Goal: Transaction & Acquisition: Purchase product/service

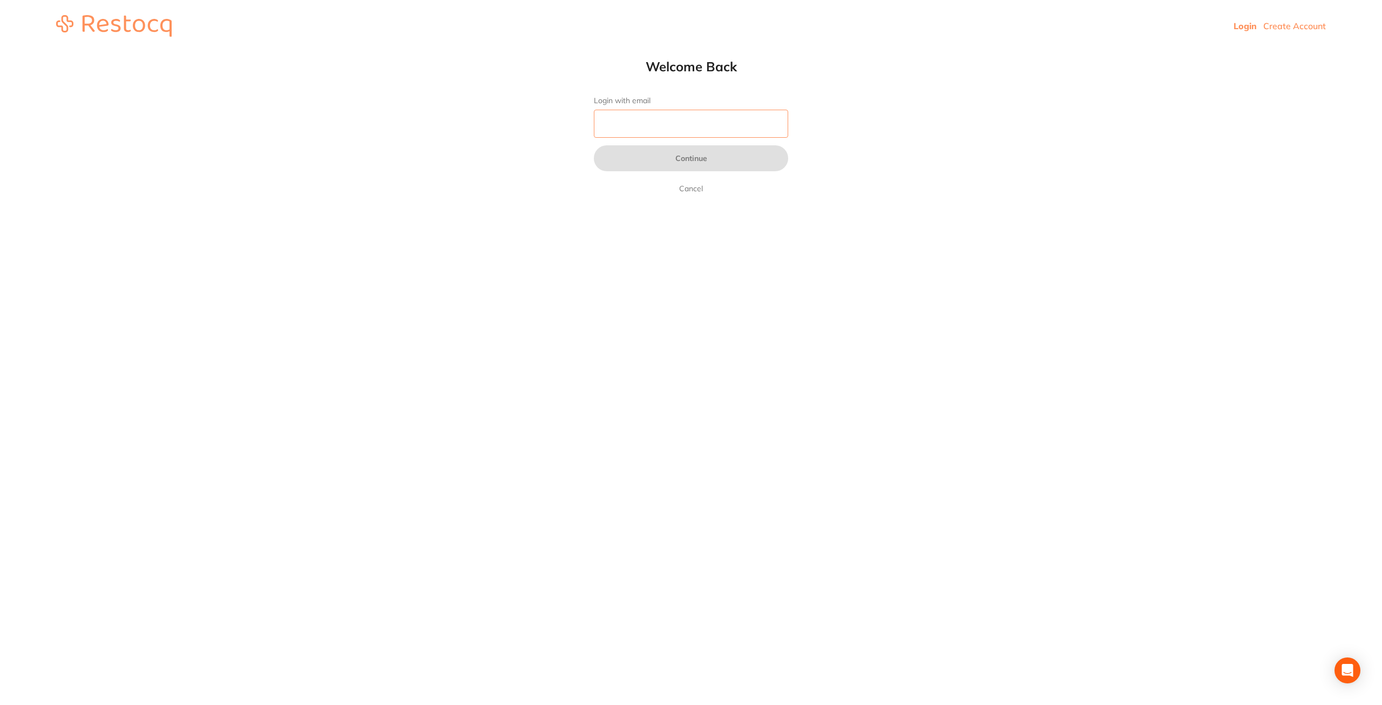
click at [745, 129] on input "Login with email" at bounding box center [691, 124] width 194 height 28
type input "[EMAIL_ADDRESS][DOMAIN_NAME]"
click at [703, 159] on button "Continue" at bounding box center [691, 158] width 194 height 26
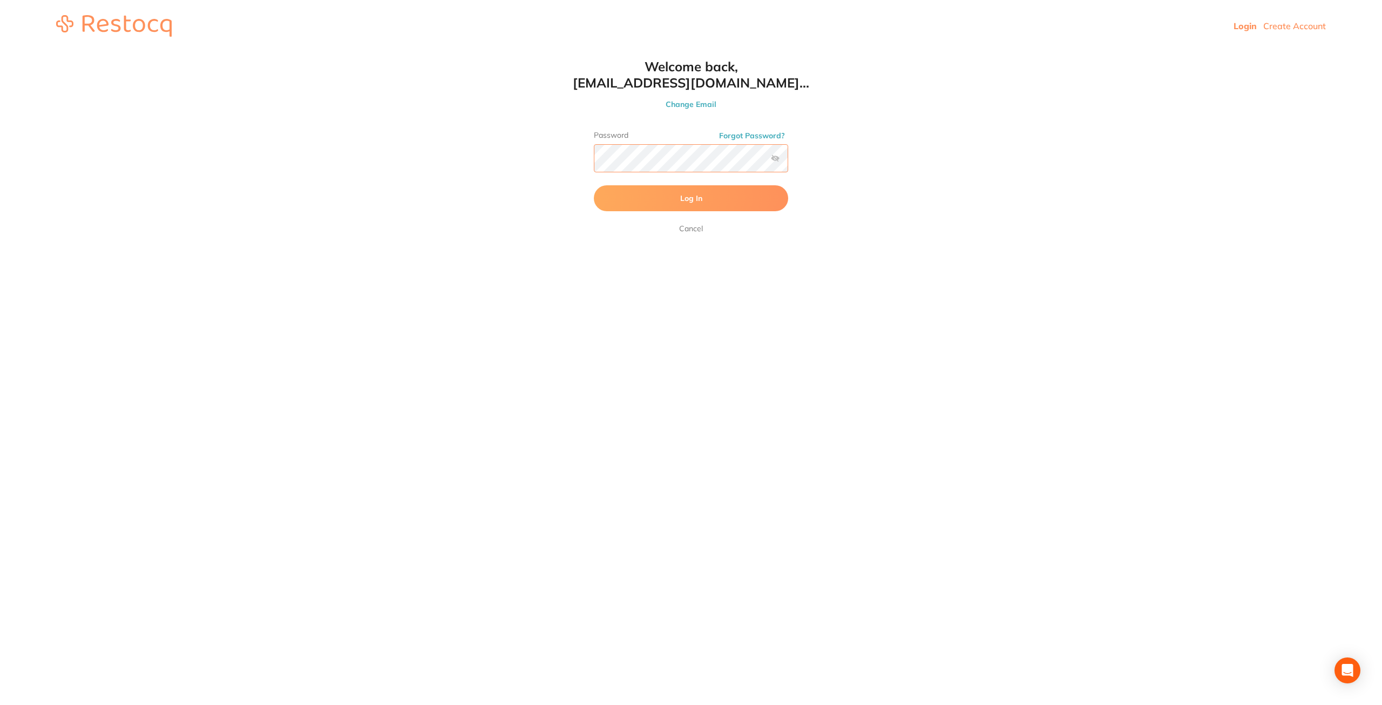
click at [594, 185] on button "Log In" at bounding box center [691, 198] width 194 height 26
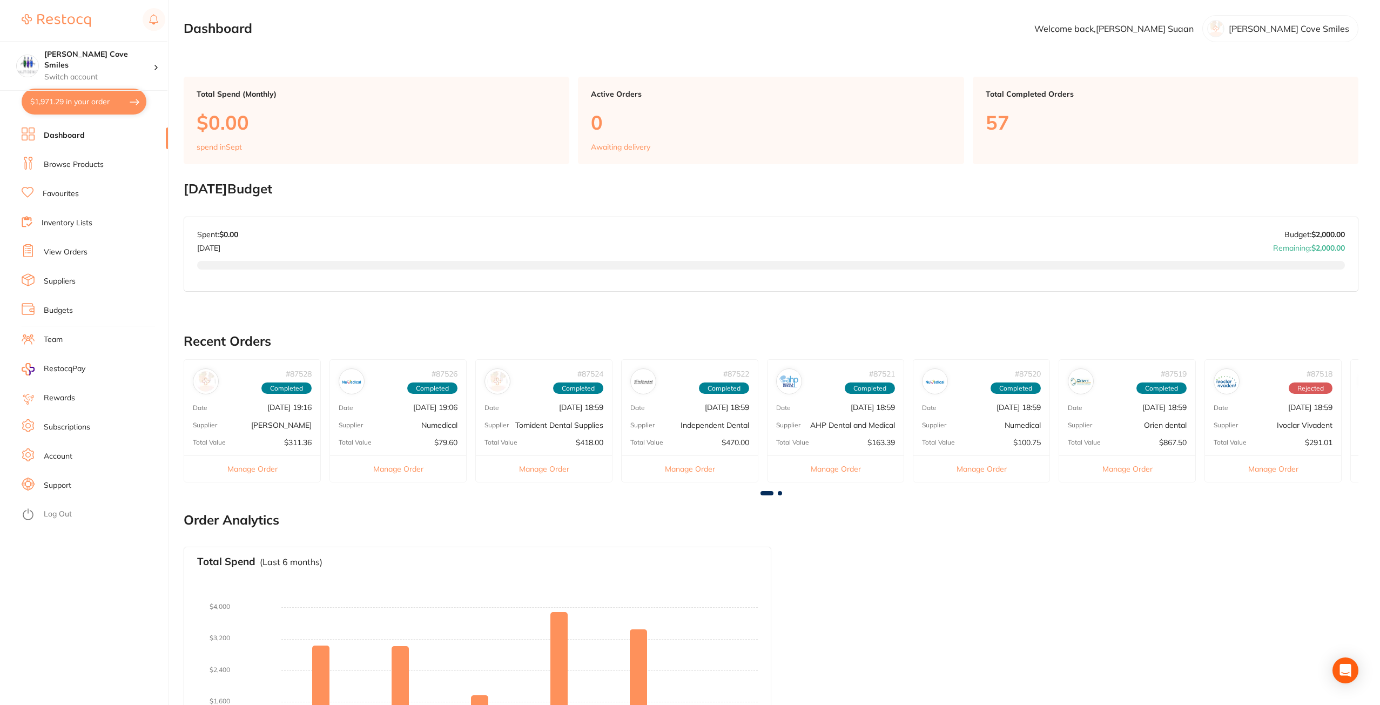
click at [70, 163] on link "Browse Products" at bounding box center [74, 164] width 60 height 11
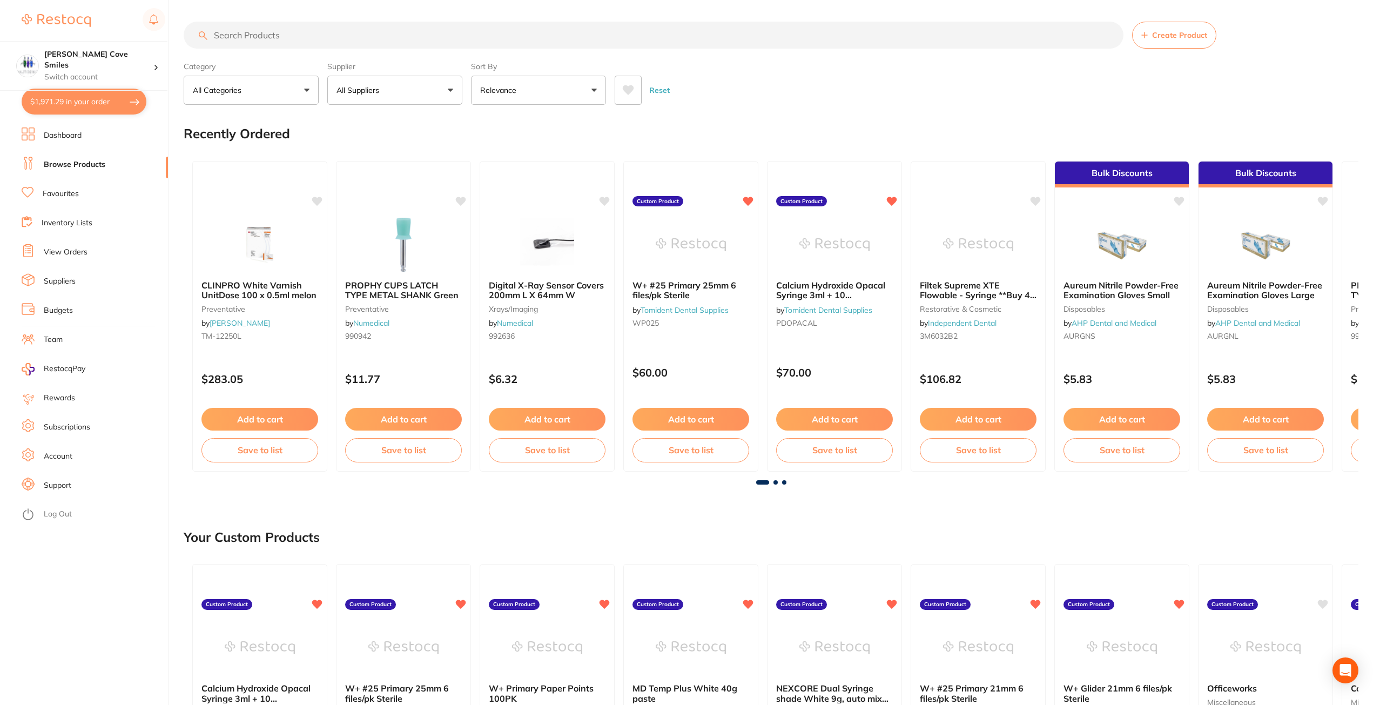
click at [363, 35] on input "search" at bounding box center [654, 35] width 940 height 27
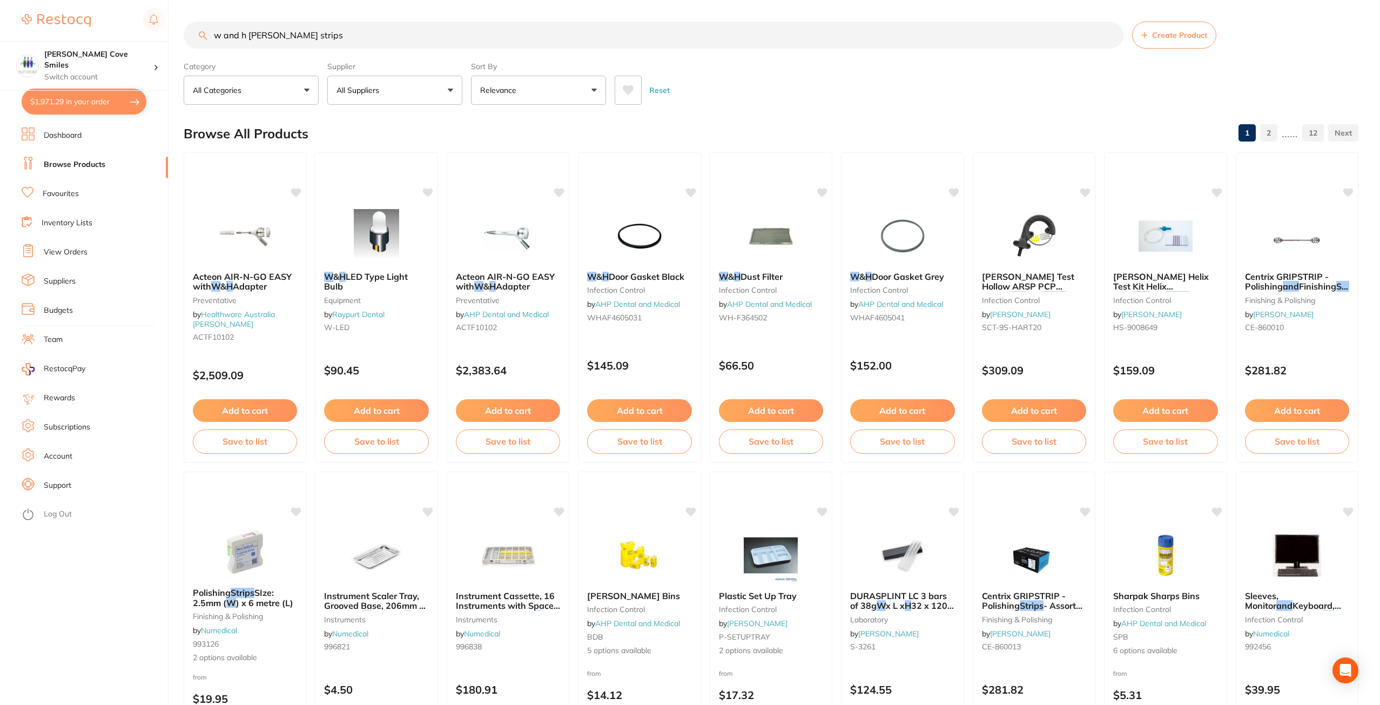
drag, startPoint x: 239, startPoint y: 35, endPoint x: 218, endPoint y: 35, distance: 20.5
click at [218, 35] on input "w and h [PERSON_NAME] strips" at bounding box center [654, 35] width 940 height 27
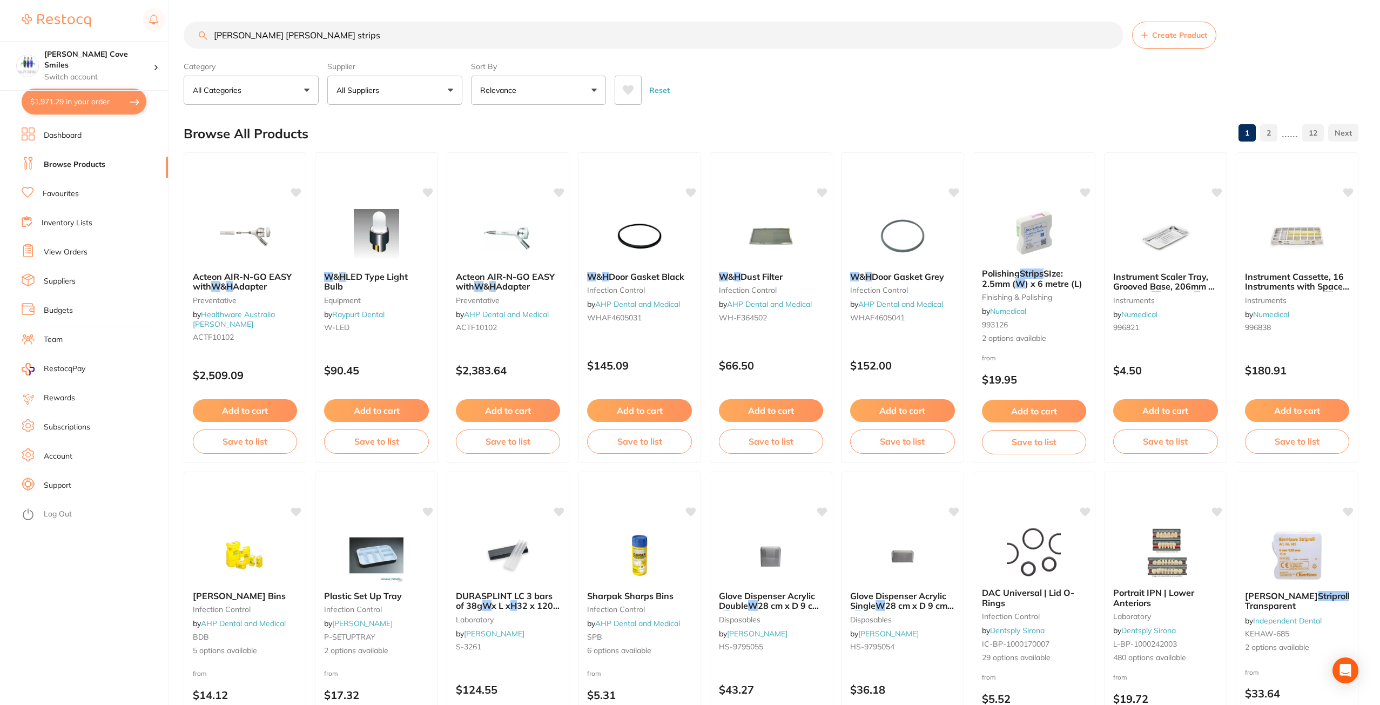
drag, startPoint x: 314, startPoint y: 38, endPoint x: 276, endPoint y: 36, distance: 37.3
click at [276, 36] on input "[PERSON_NAME] [PERSON_NAME] strips" at bounding box center [654, 35] width 940 height 27
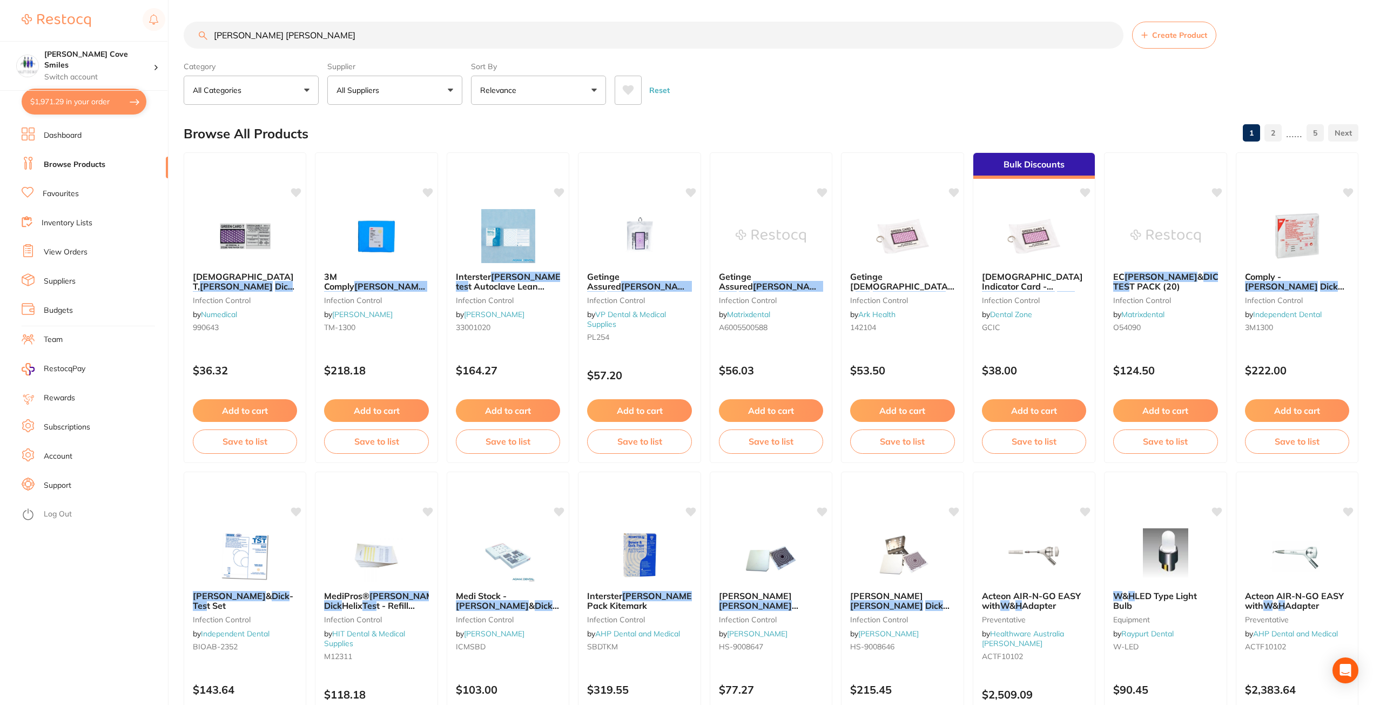
click at [328, 40] on input "[PERSON_NAME] [PERSON_NAME]" at bounding box center [654, 35] width 940 height 27
type input "[PERSON_NAME] [PERSON_NAME] test"
click at [237, 273] on span "[DEMOGRAPHIC_DATA] T," at bounding box center [243, 281] width 102 height 21
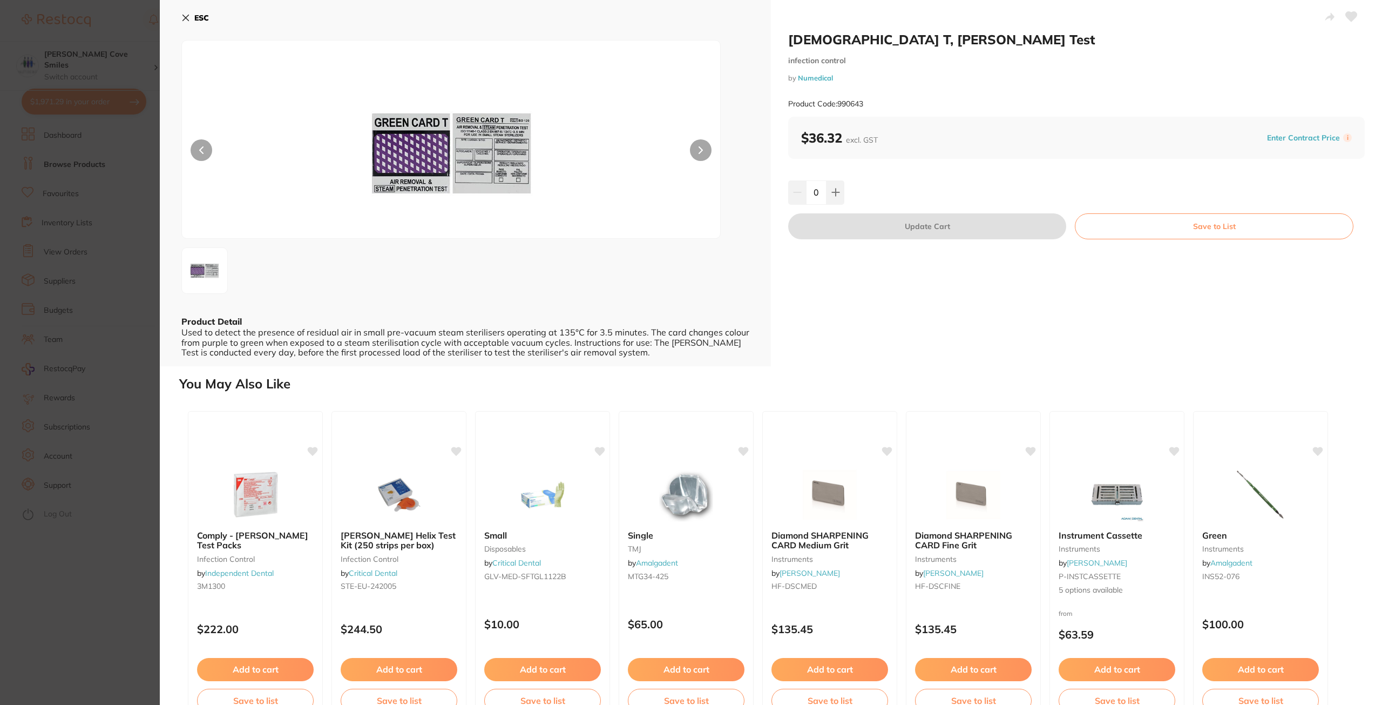
click at [192, 17] on button "ESC" at bounding box center [195, 18] width 28 height 18
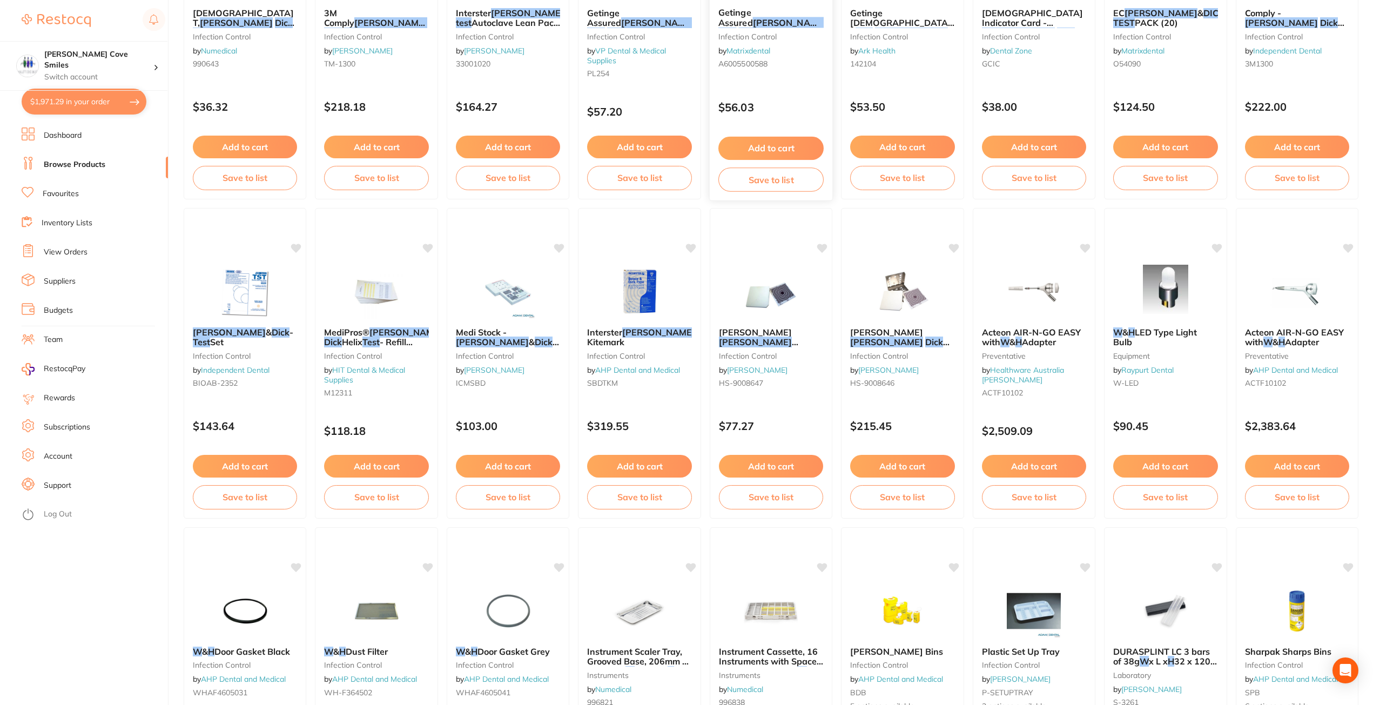
scroll to position [271, 0]
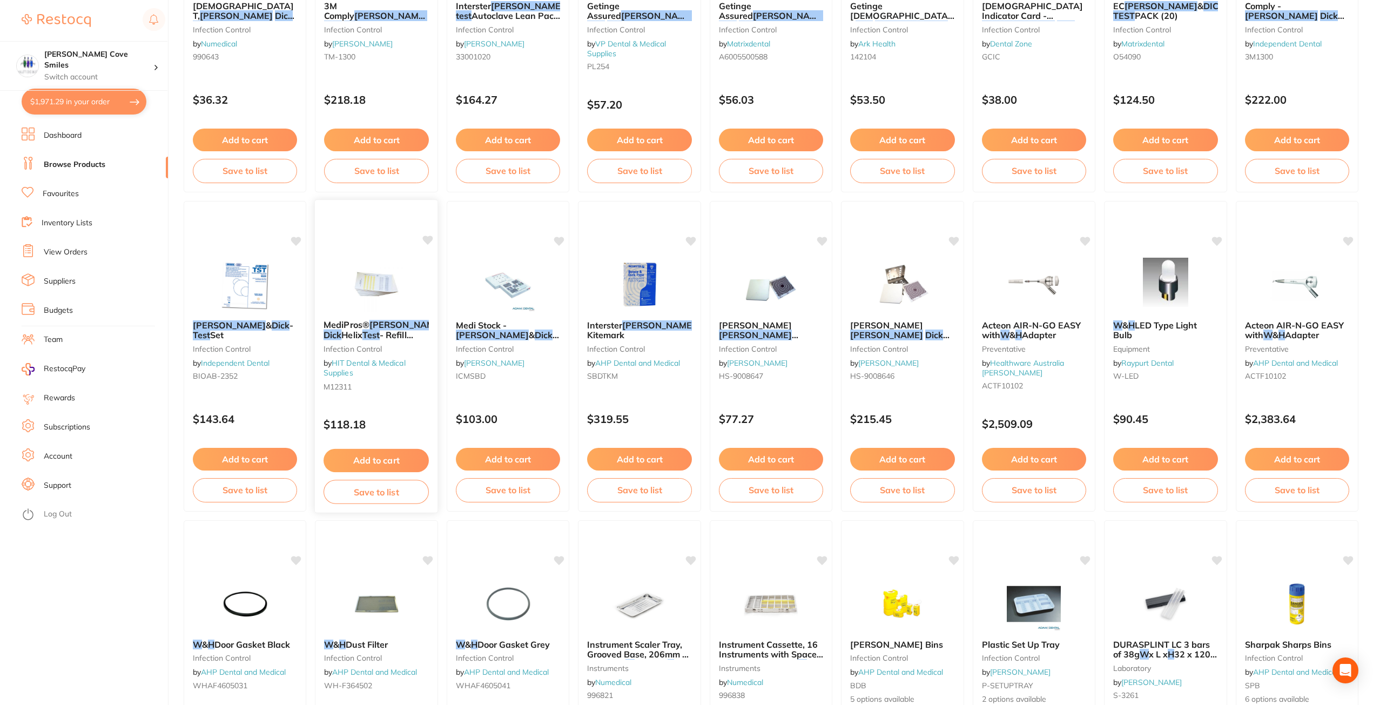
click at [394, 332] on span "- Refill Pack" at bounding box center [368, 339] width 90 height 21
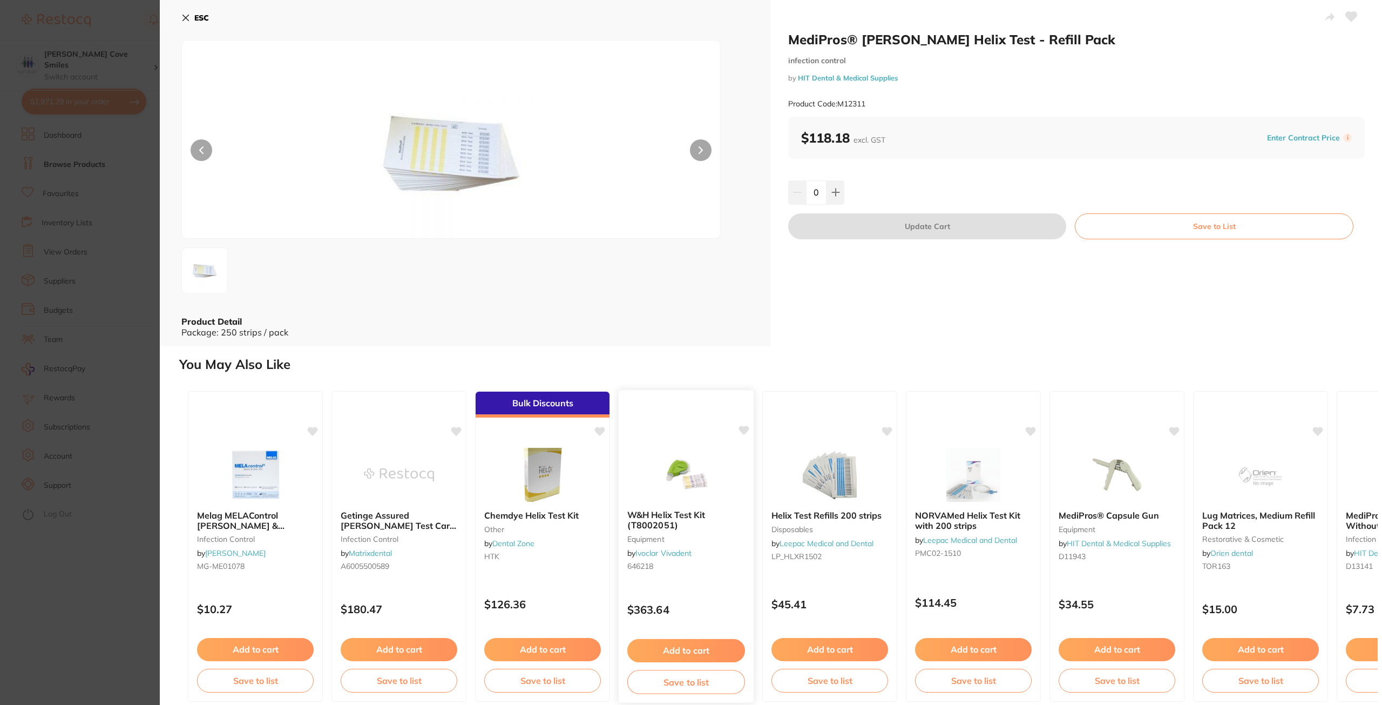
click at [683, 492] on img at bounding box center [686, 474] width 71 height 55
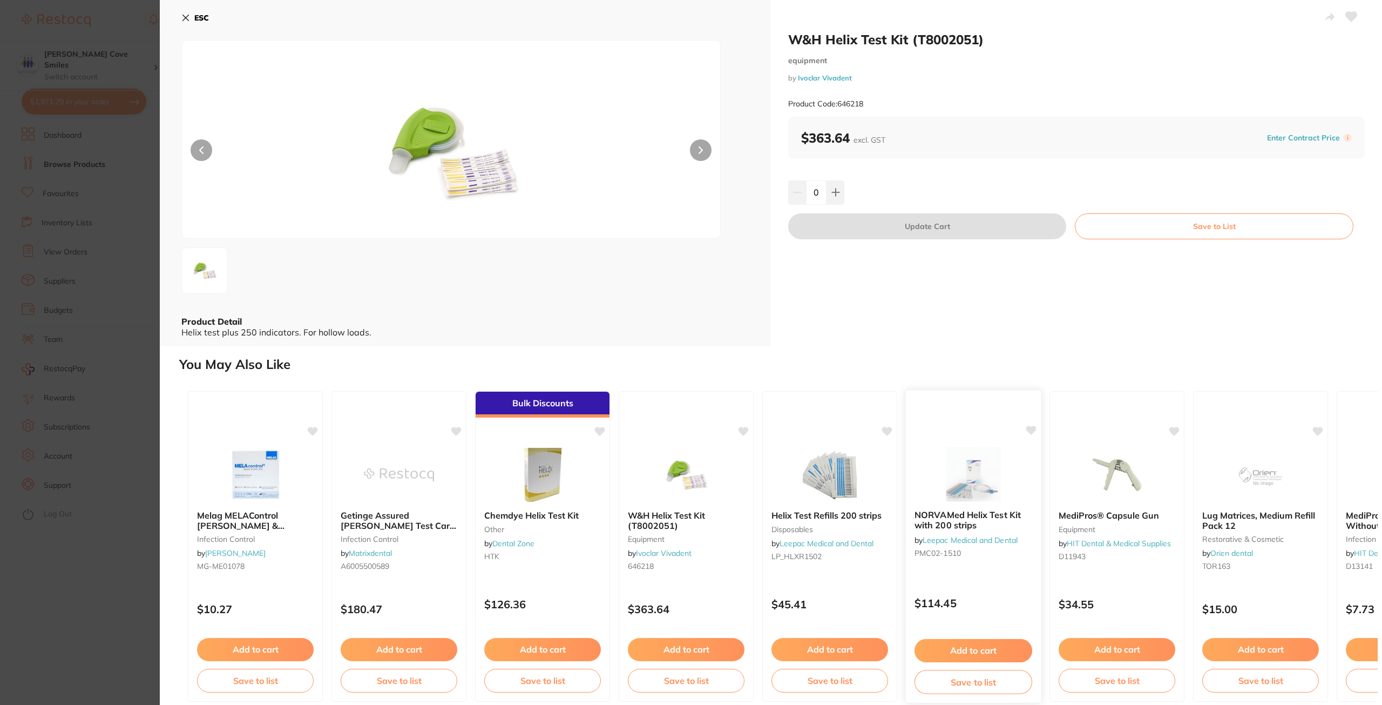
scroll to position [10, 0]
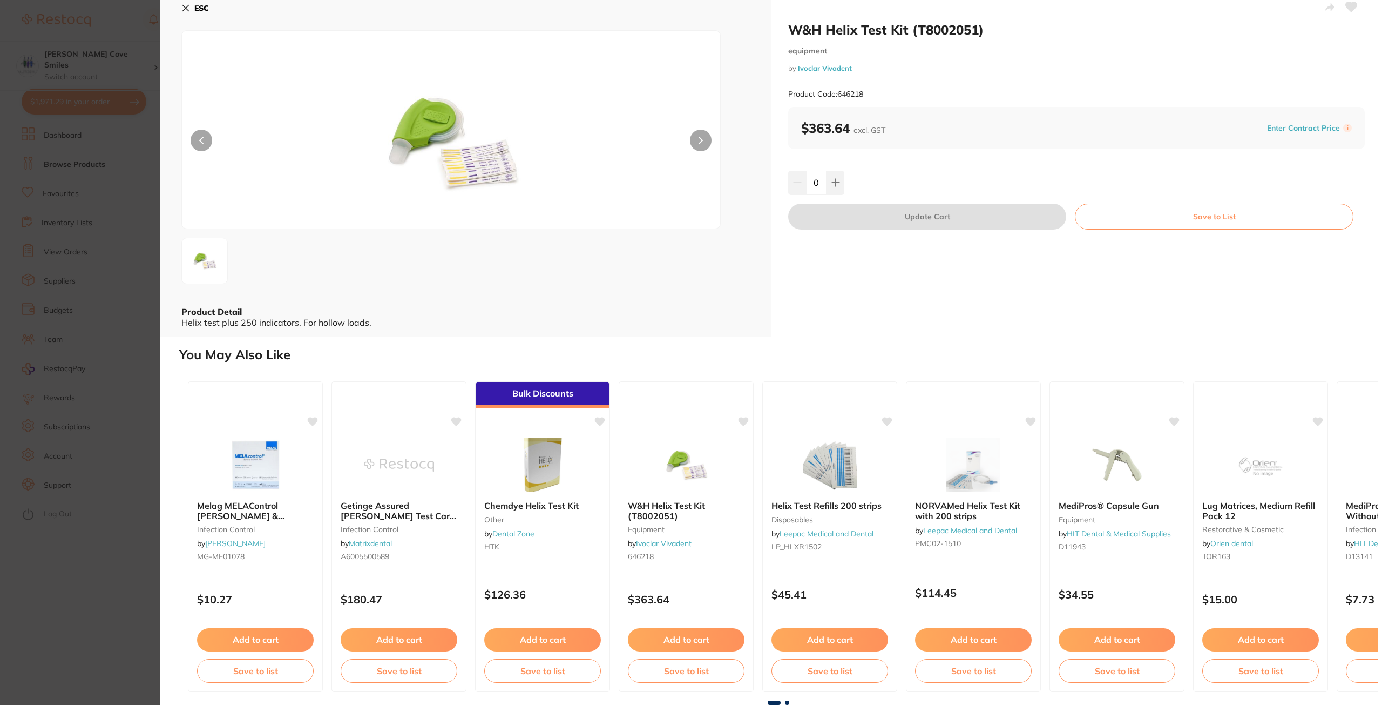
click at [786, 702] on span at bounding box center [787, 702] width 4 height 4
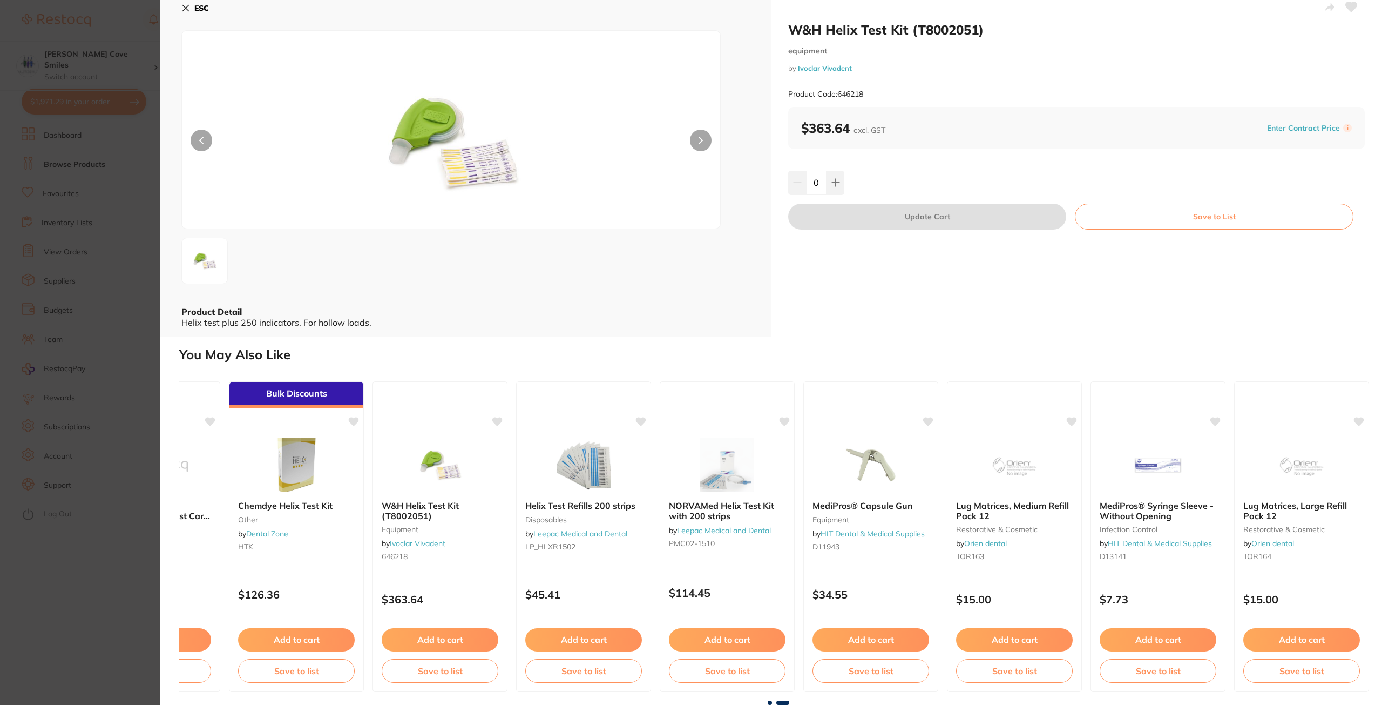
scroll to position [0, 249]
click at [186, 9] on icon at bounding box center [185, 8] width 9 height 9
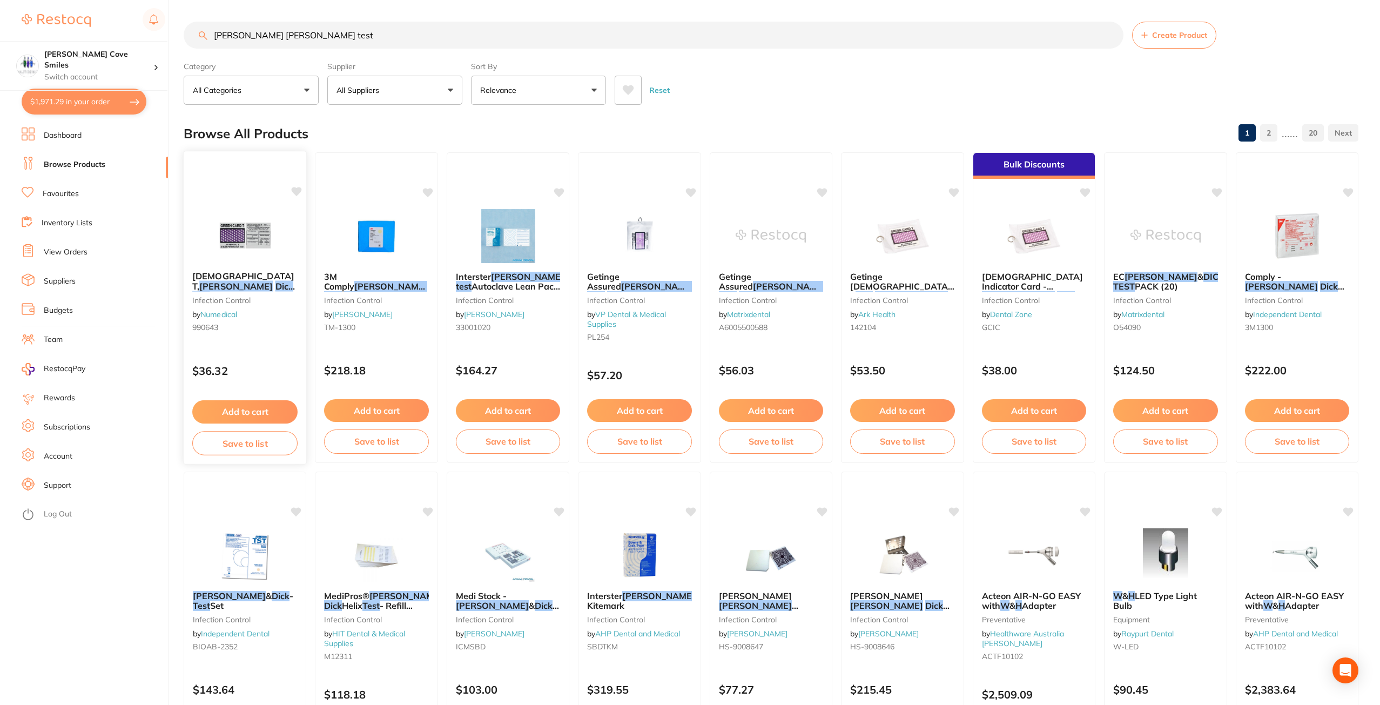
click at [233, 235] on img at bounding box center [245, 235] width 71 height 55
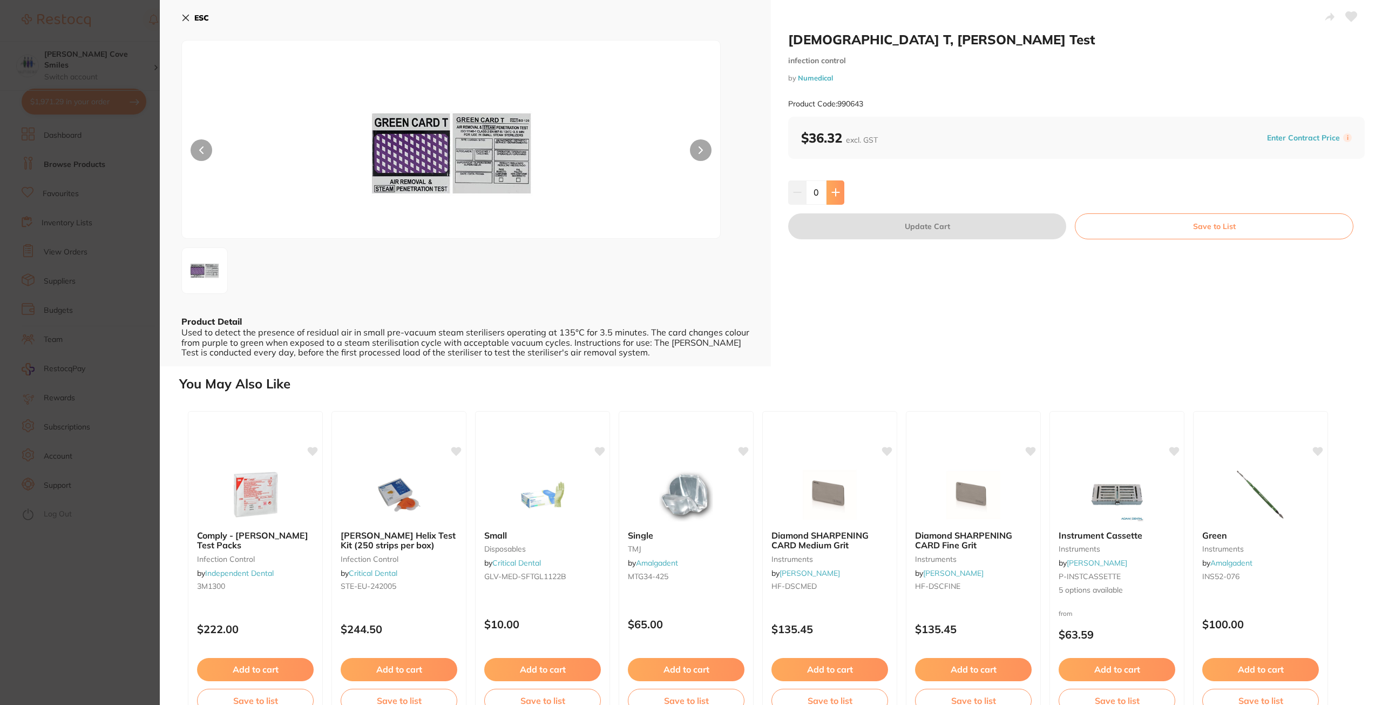
click at [834, 192] on icon at bounding box center [835, 192] width 7 height 7
type input "2"
click at [903, 228] on button "Update Cart" at bounding box center [927, 226] width 278 height 26
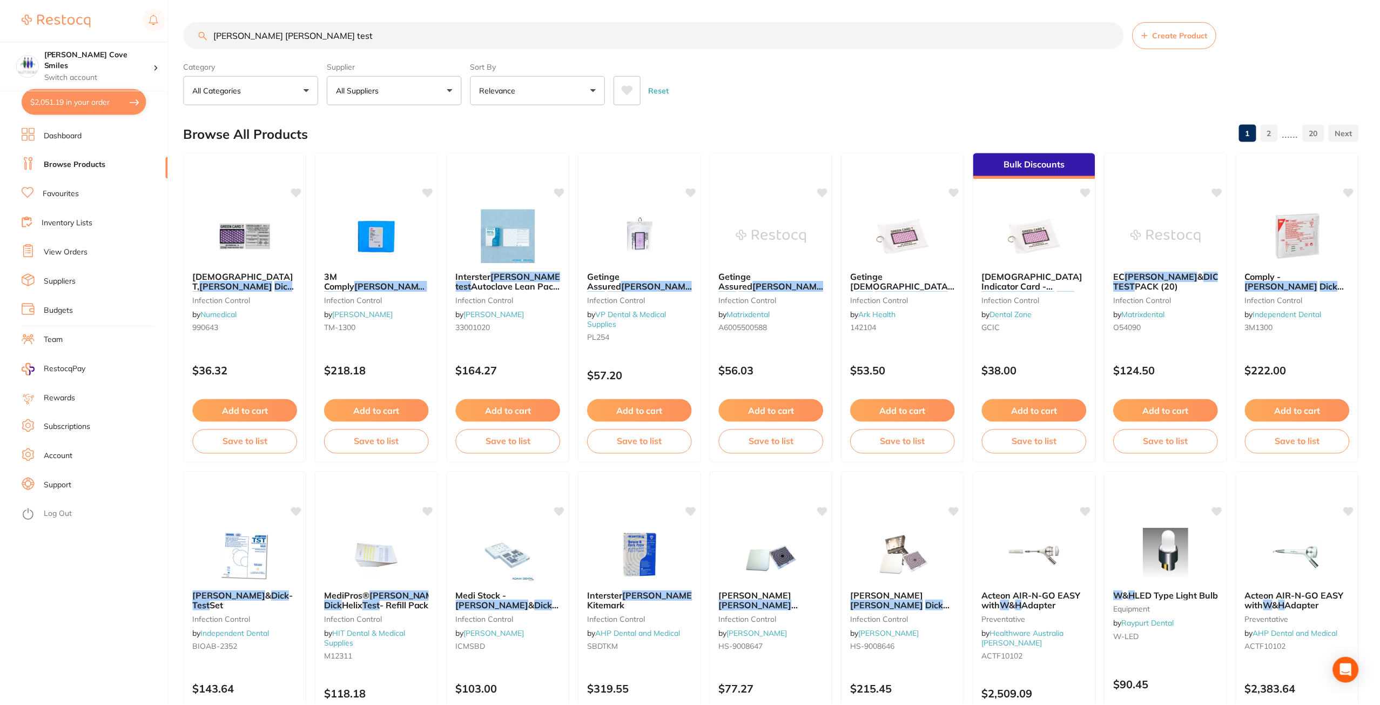
scroll to position [1, 0]
